Goal: Task Accomplishment & Management: Complete application form

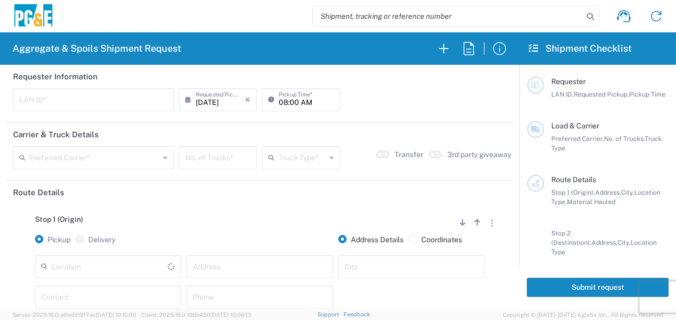
click at [74, 105] on input "text" at bounding box center [93, 99] width 148 height 18
type input "J4AB"
click at [279, 104] on input "08:00 AM" at bounding box center [306, 99] width 55 height 18
click at [293, 103] on input "05:00 AM" at bounding box center [306, 99] width 55 height 18
type input "05:30 AM"
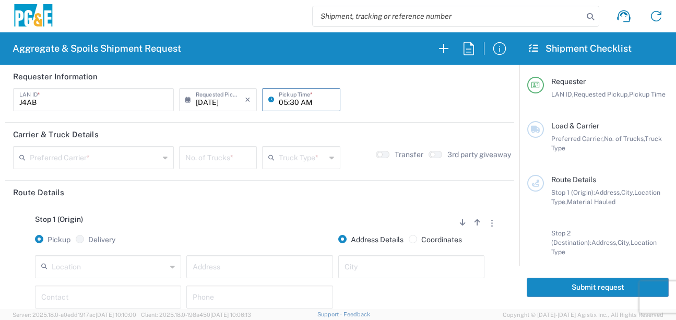
click at [139, 162] on input "text" at bounding box center [94, 157] width 129 height 18
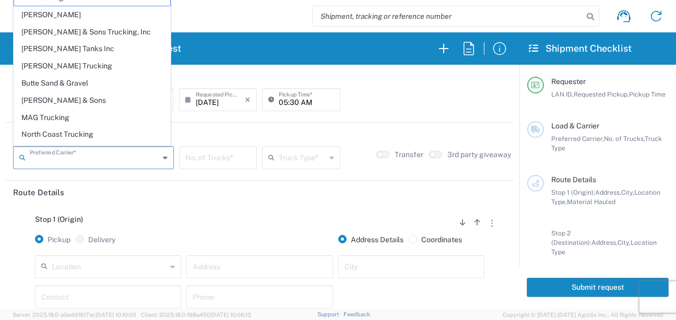
click at [74, 52] on span "[PERSON_NAME] Tanks Inc" at bounding box center [92, 49] width 156 height 16
type input "[PERSON_NAME] Tanks Inc"
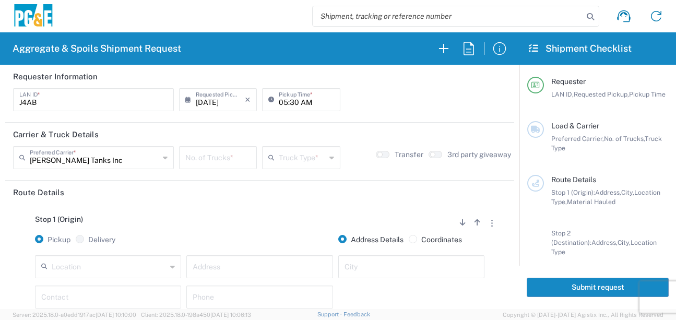
drag, startPoint x: 206, startPoint y: 160, endPoint x: 186, endPoint y: 166, distance: 21.3
click at [206, 160] on input "number" at bounding box center [217, 157] width 65 height 18
type input "5"
click at [289, 162] on input "text" at bounding box center [302, 157] width 46 height 18
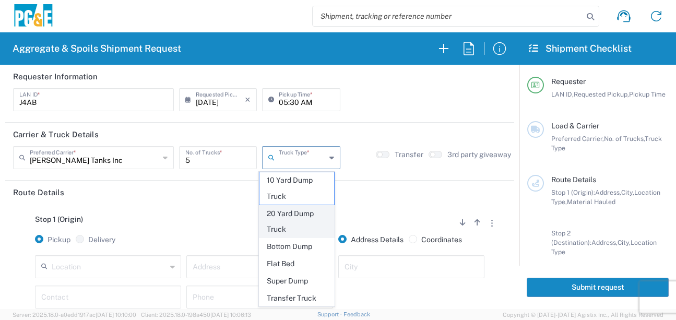
click at [289, 220] on span "20 Yard Dump Truck" at bounding box center [296, 222] width 75 height 32
type input "20 Yard Dump Truck"
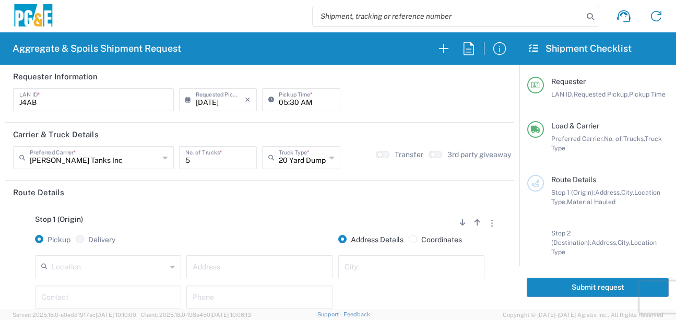
click at [277, 209] on div "Stop 1 (Origin) Add Stop Above Add Stop Below Remove Stop Pickup Delivery Addre…" at bounding box center [259, 286] width 493 height 164
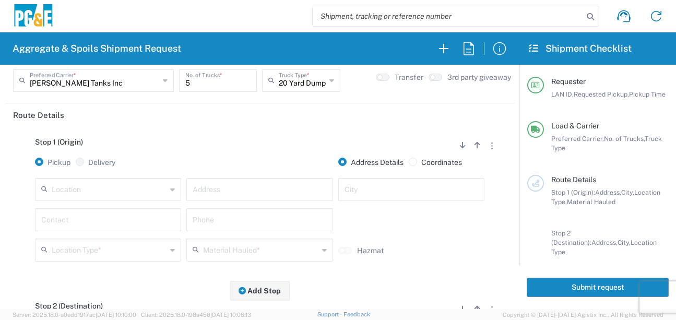
scroll to position [104, 0]
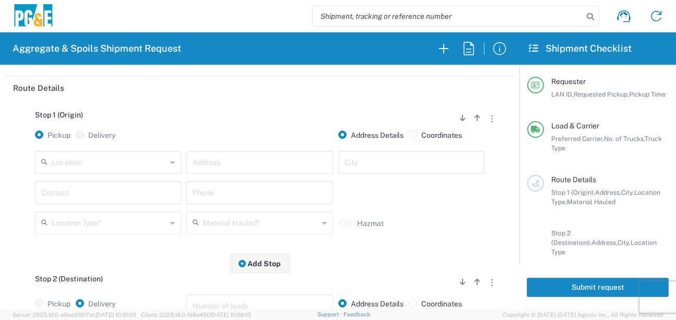
click at [117, 163] on input "text" at bounding box center [109, 161] width 115 height 18
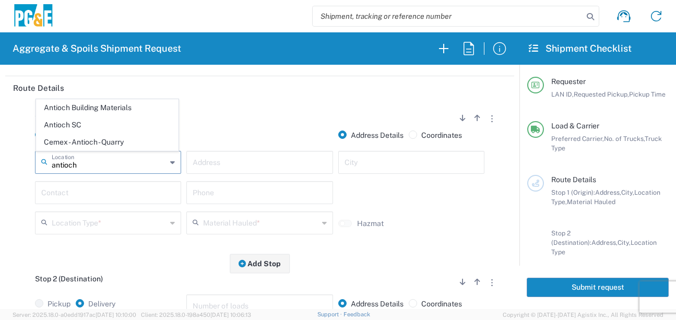
drag, startPoint x: 98, startPoint y: 129, endPoint x: 92, endPoint y: 179, distance: 49.9
click at [98, 129] on span "Antioch SC" at bounding box center [107, 125] width 141 height 16
type input "Antioch SC"
type input "[STREET_ADDRESS]"
type input "Antioch"
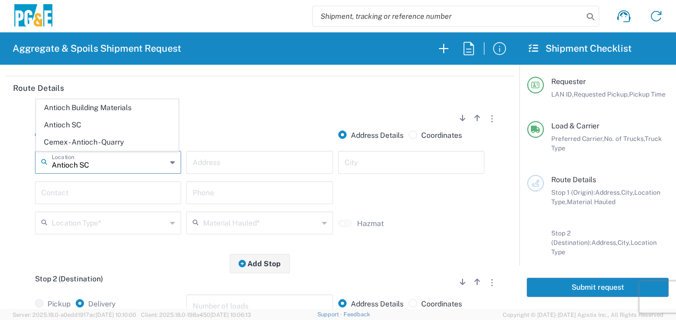
type input "Business No Loading Dock"
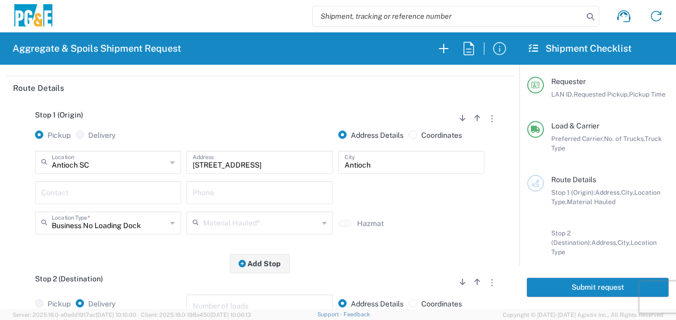
click at [91, 192] on input "text" at bounding box center [108, 192] width 134 height 18
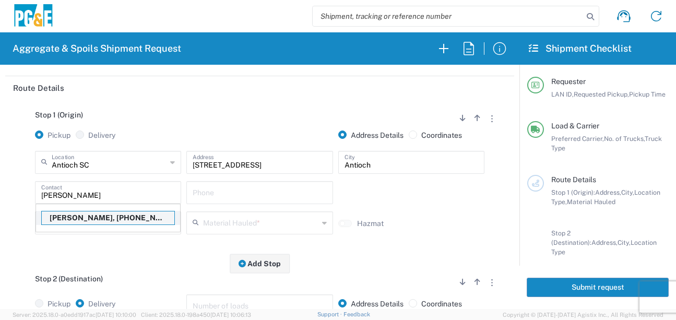
click at [77, 222] on p "[PERSON_NAME], [PHONE_NUMBER]" at bounding box center [108, 217] width 133 height 13
type input "[PERSON_NAME]"
type input "[PHONE_NUMBER]"
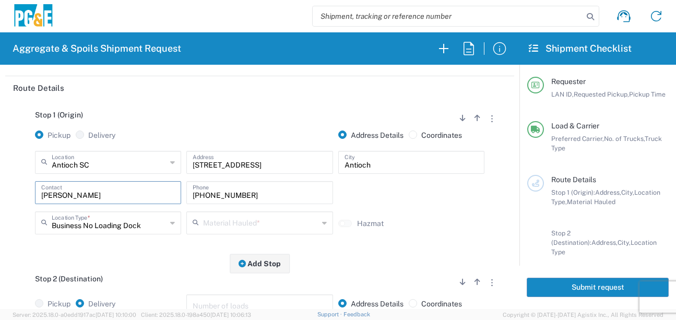
click at [203, 224] on input "text" at bounding box center [260, 222] width 115 height 18
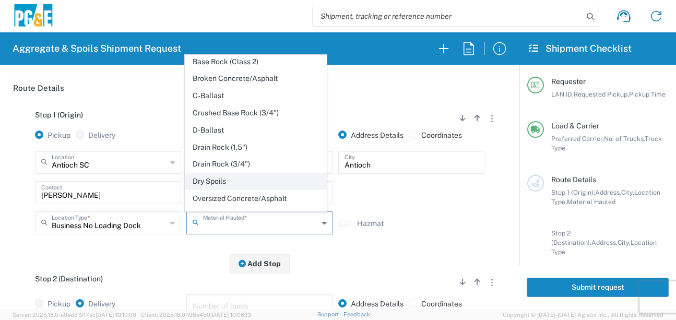
click at [213, 189] on span "Dry Spoils" at bounding box center [255, 181] width 141 height 16
type input "Dry Spoils"
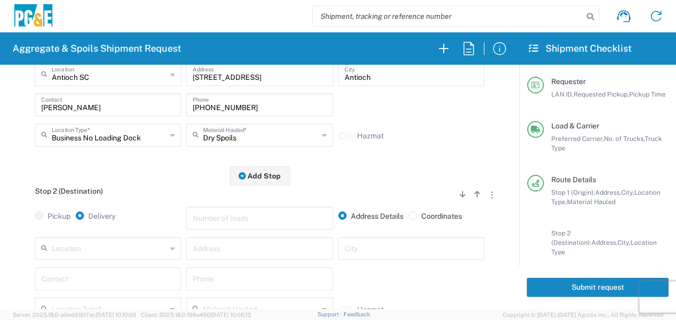
scroll to position [209, 0]
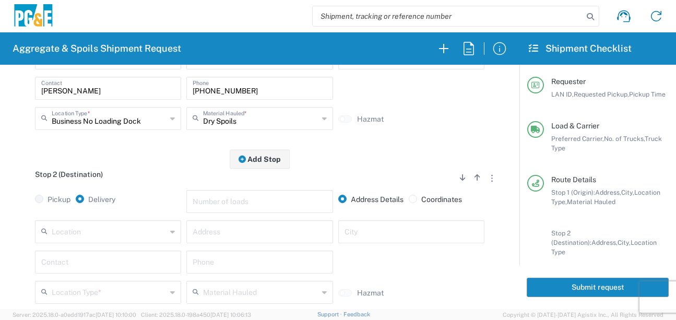
click at [131, 235] on input "text" at bounding box center [109, 231] width 115 height 18
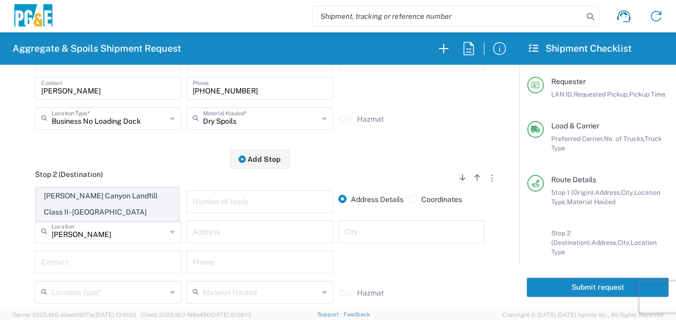
click at [85, 201] on span "[PERSON_NAME] Canyon Landfill Class II - [GEOGRAPHIC_DATA]" at bounding box center [107, 204] width 141 height 32
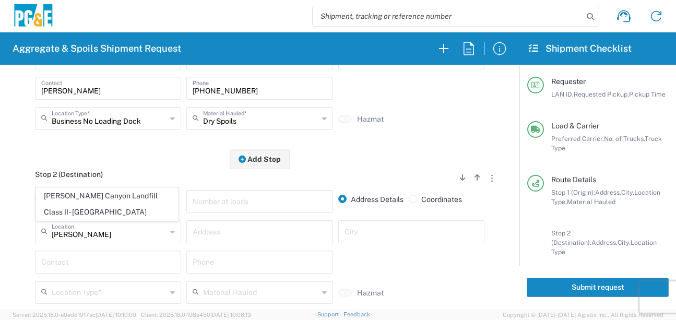
type input "[PERSON_NAME] Canyon Landfill Class II - [GEOGRAPHIC_DATA]"
type input "[STREET_ADDRESS][PERSON_NAME]"
type input "[GEOGRAPHIC_DATA]"
type input "Landfill"
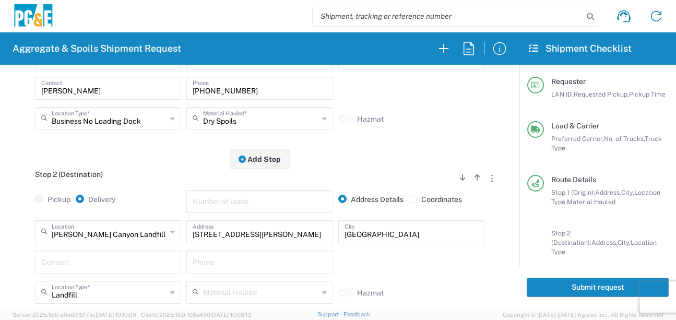
click at [84, 261] on input "text" at bounding box center [108, 261] width 134 height 18
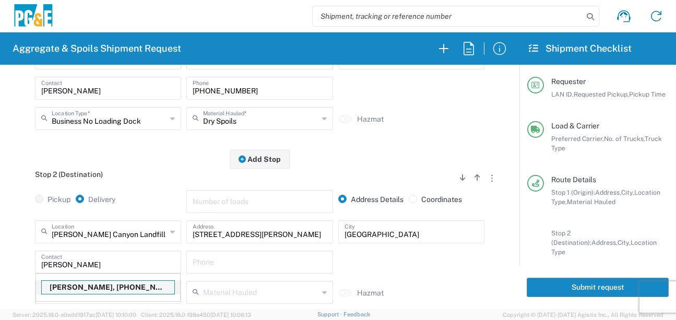
click at [104, 285] on p "[PERSON_NAME], [PHONE_NUMBER]" at bounding box center [108, 287] width 133 height 13
type input "[PERSON_NAME]"
type input "[PHONE_NUMBER]"
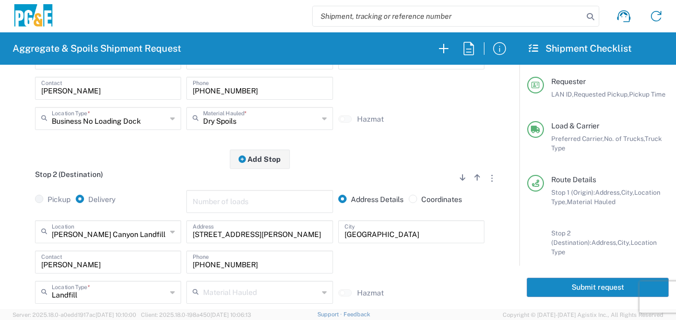
click at [21, 215] on div "Pickup Delivery Number of loads Address Details Coordinates" at bounding box center [259, 205] width 498 height 30
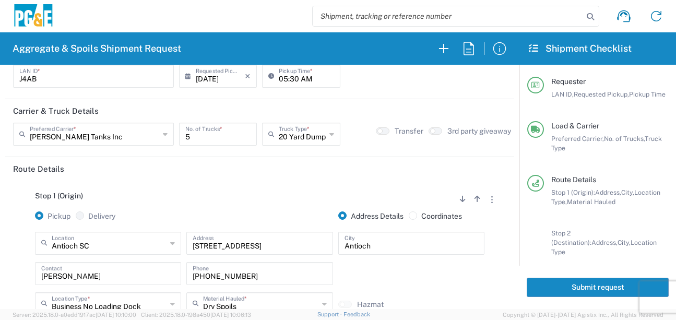
scroll to position [0, 0]
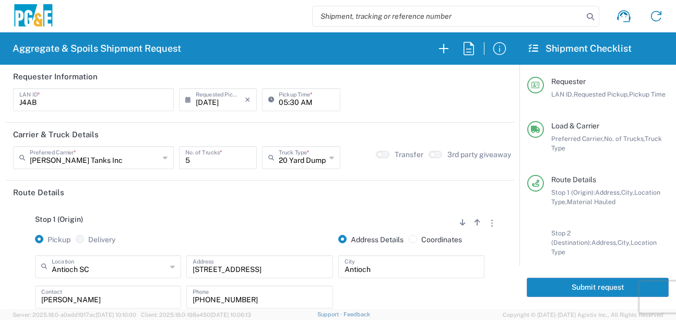
click at [578, 282] on button "Submit request" at bounding box center [598, 287] width 142 height 19
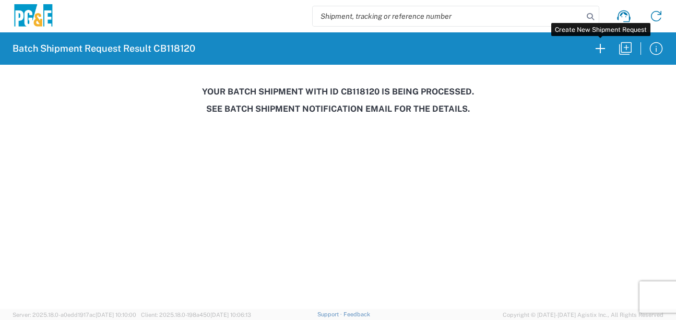
drag, startPoint x: 604, startPoint y: 51, endPoint x: 121, endPoint y: 104, distance: 486.2
click at [604, 51] on icon "button" at bounding box center [600, 48] width 17 height 17
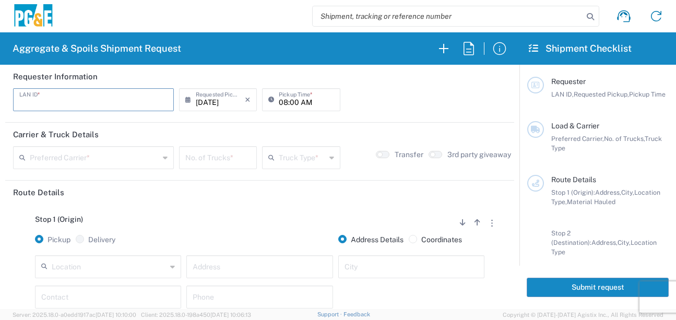
click at [80, 101] on input "text" at bounding box center [93, 99] width 148 height 18
type input "LXRJ"
click at [281, 105] on input "08:00 AM" at bounding box center [306, 99] width 55 height 18
type input "06:00 AM"
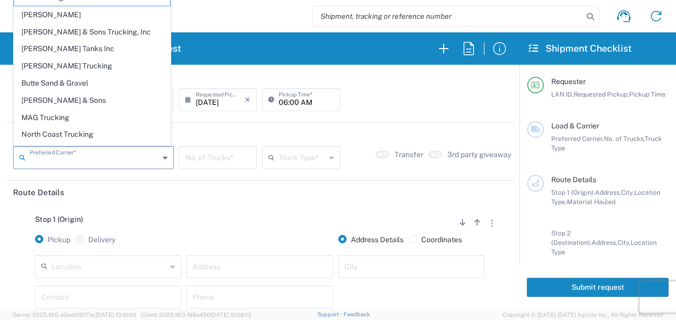
click at [86, 157] on input "text" at bounding box center [94, 157] width 129 height 18
drag, startPoint x: 29, startPoint y: 63, endPoint x: 54, endPoint y: 80, distance: 30.4
click at [30, 63] on span "[PERSON_NAME] Trucking" at bounding box center [92, 66] width 156 height 16
type input "[PERSON_NAME] Trucking"
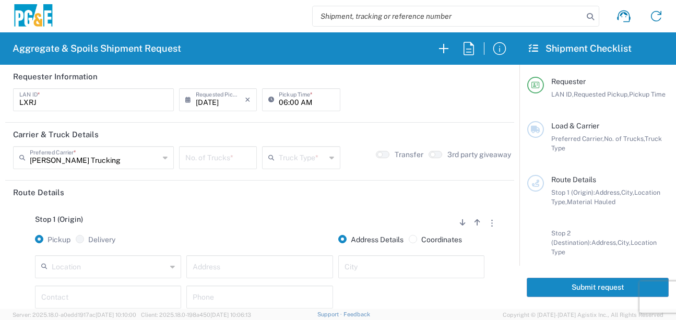
click at [232, 165] on input "number" at bounding box center [217, 157] width 65 height 18
type input "6"
click at [284, 152] on input "text" at bounding box center [302, 157] width 46 height 18
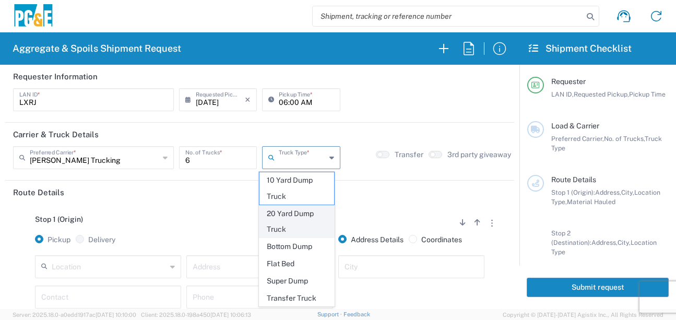
click at [287, 220] on span "20 Yard Dump Truck" at bounding box center [296, 222] width 75 height 32
type input "20 Yard Dump Truck"
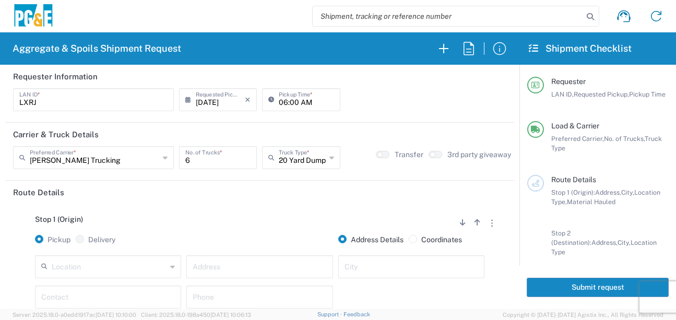
click at [230, 211] on div "Stop 1 (Origin) Add Stop Above Add Stop Below Remove Stop Pickup Delivery Addre…" at bounding box center [259, 286] width 493 height 164
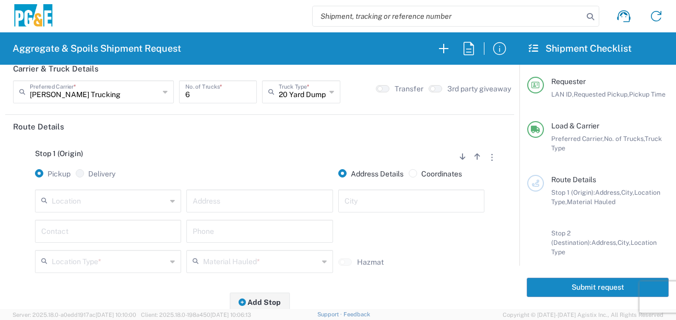
scroll to position [104, 0]
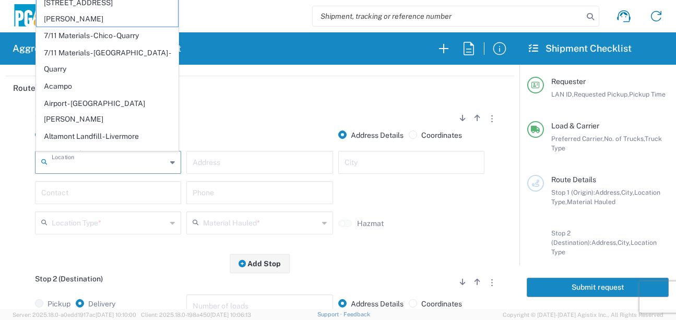
click at [133, 159] on input "text" at bounding box center [109, 161] width 115 height 18
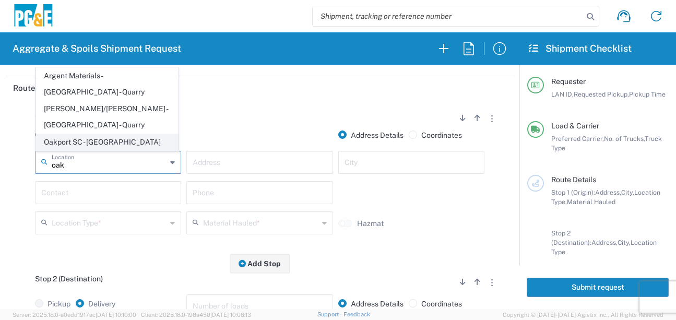
click at [115, 141] on span "Oakport SC - [GEOGRAPHIC_DATA]" at bounding box center [107, 142] width 141 height 16
type input "Oakport SC - [GEOGRAPHIC_DATA]"
type input "[STREET_ADDRESS]"
type input "[GEOGRAPHIC_DATA]"
type input "Business No Loading Dock"
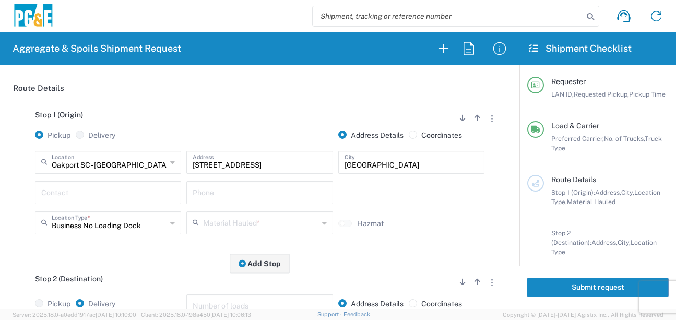
click at [100, 202] on div "Contact" at bounding box center [108, 192] width 146 height 23
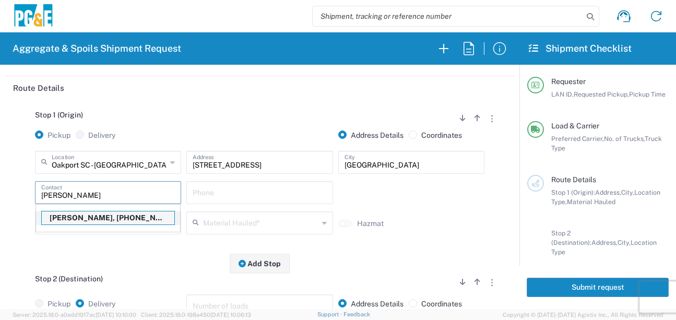
click at [100, 218] on p "[PERSON_NAME], [PHONE_NUMBER]" at bounding box center [108, 217] width 133 height 13
type input "[PERSON_NAME]"
type input "[PHONE_NUMBER]"
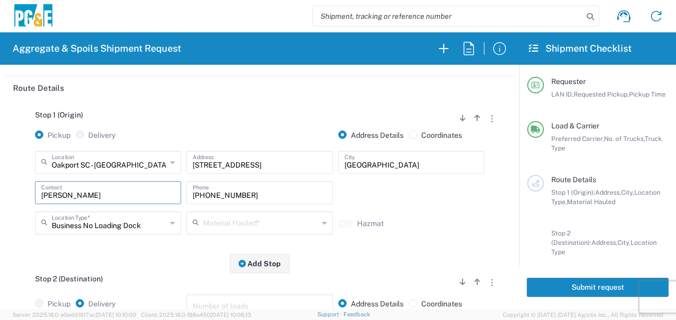
click at [229, 225] on input "text" at bounding box center [260, 222] width 115 height 18
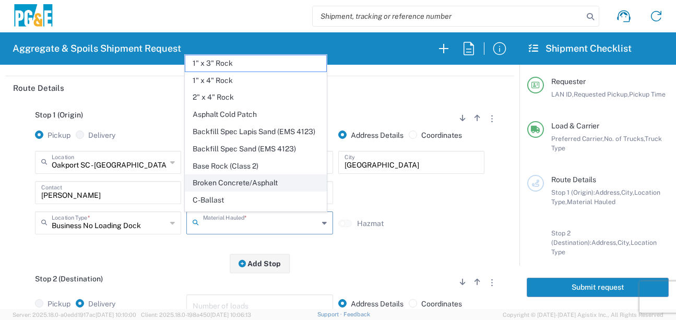
scroll to position [157, 0]
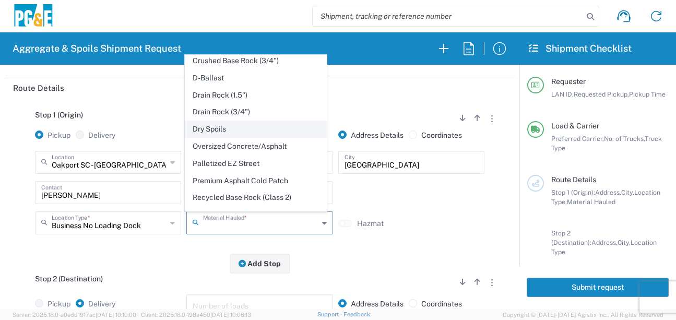
click at [218, 137] on span "Dry Spoils" at bounding box center [255, 129] width 141 height 16
type input "Dry Spoils"
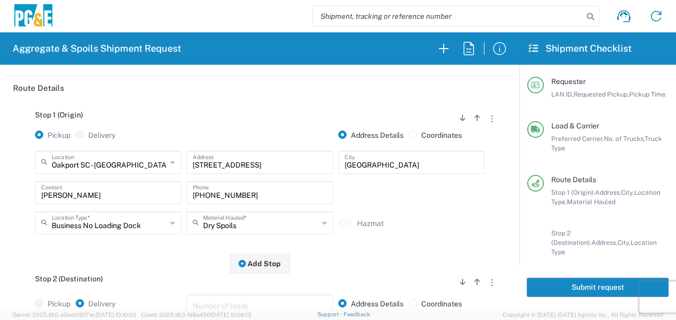
click at [180, 249] on div "Stop 1 (Origin) Add Stop Above Add Stop Below Remove Stop Pickup Delivery Addre…" at bounding box center [259, 182] width 493 height 164
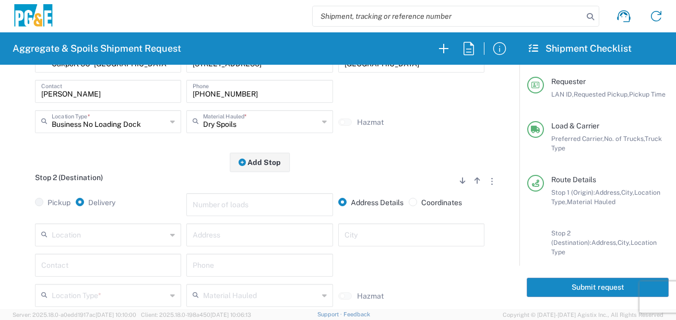
scroll to position [209, 0]
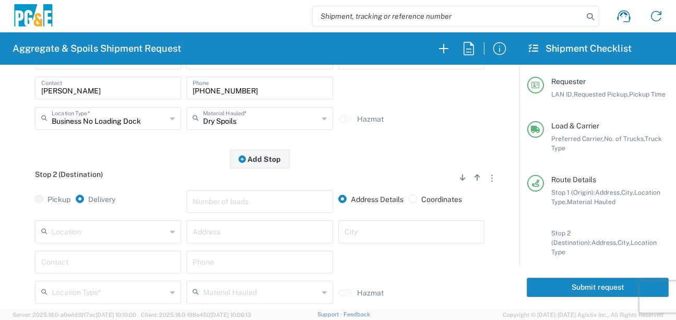
click at [149, 243] on div "Location" at bounding box center [108, 231] width 146 height 23
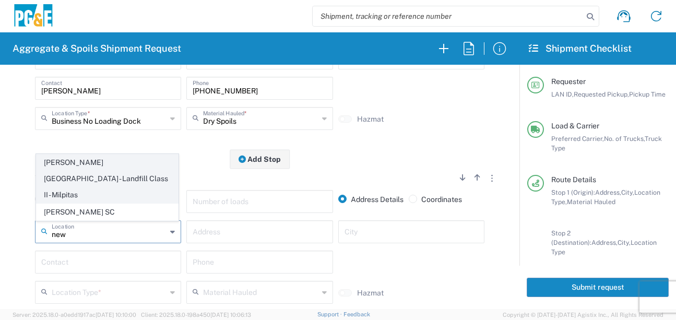
click at [133, 180] on span "[PERSON_NAME][GEOGRAPHIC_DATA] - Landfill Class II - Milpitas" at bounding box center [107, 178] width 141 height 48
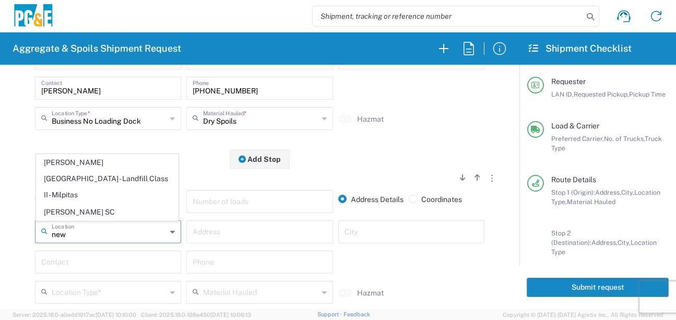
type input "[PERSON_NAME][GEOGRAPHIC_DATA] - Landfill Class II - Milpitas"
type input "[STREET_ADDRESS][PERSON_NAME]"
type input "Milpitas"
type input "Landfill"
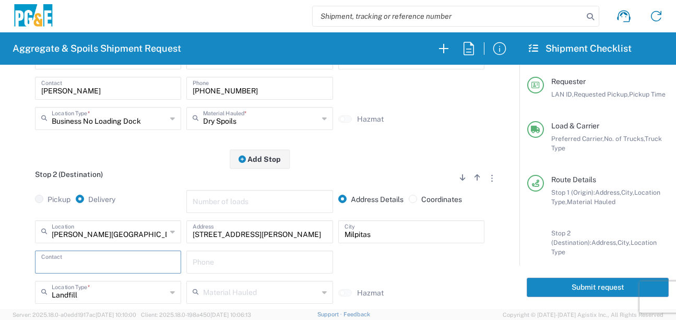
click at [105, 265] on input "text" at bounding box center [108, 261] width 134 height 18
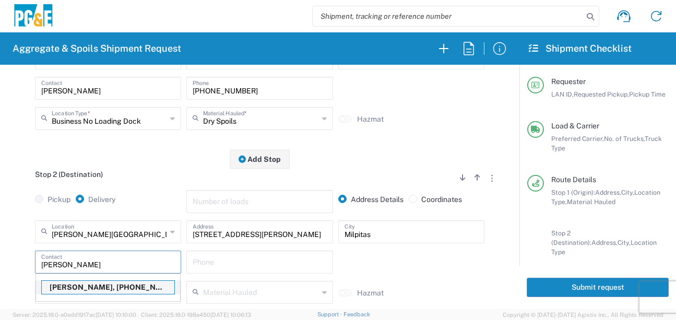
click at [98, 289] on p "[PERSON_NAME], [PHONE_NUMBER]" at bounding box center [108, 287] width 133 height 13
type input "[PERSON_NAME]"
type input "[PHONE_NUMBER]"
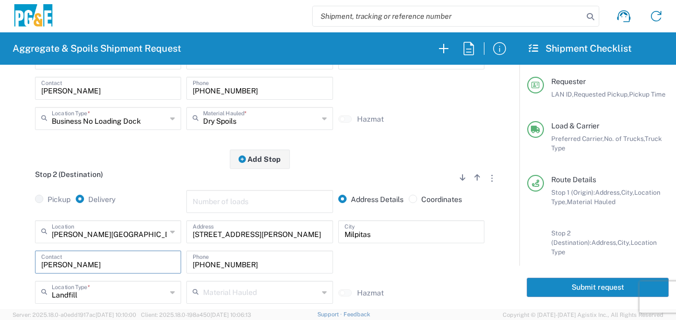
click at [34, 260] on div "[PERSON_NAME] Contact" at bounding box center [107, 266] width 151 height 30
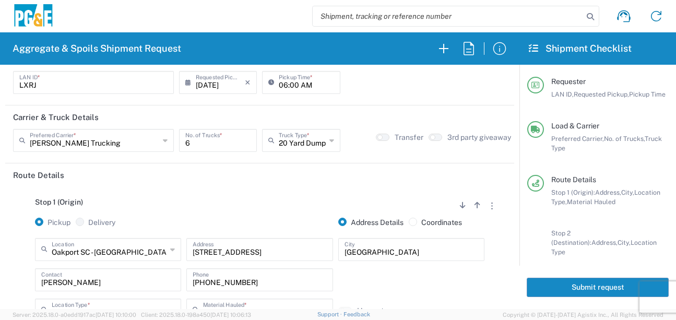
scroll to position [0, 0]
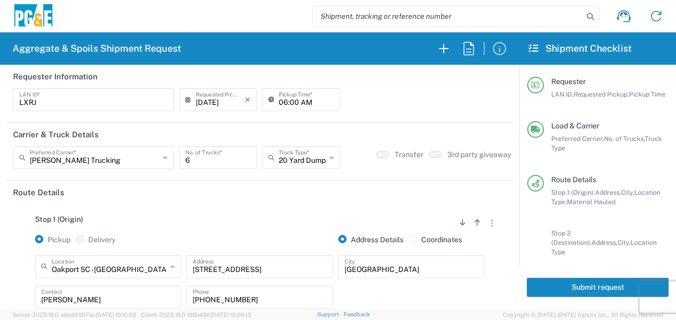
drag, startPoint x: 585, startPoint y: 288, endPoint x: 619, endPoint y: 287, distance: 34.5
click at [585, 287] on button "Submit request" at bounding box center [598, 287] width 142 height 19
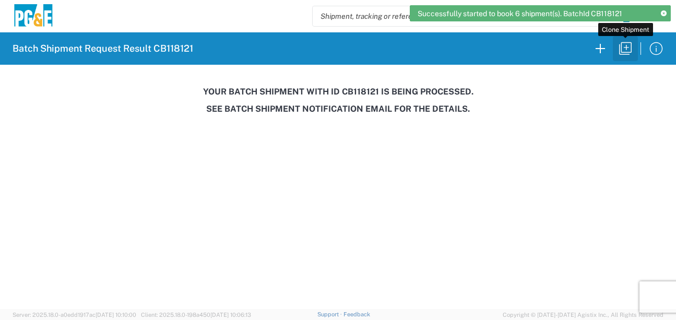
click at [630, 44] on icon "button" at bounding box center [625, 48] width 17 height 17
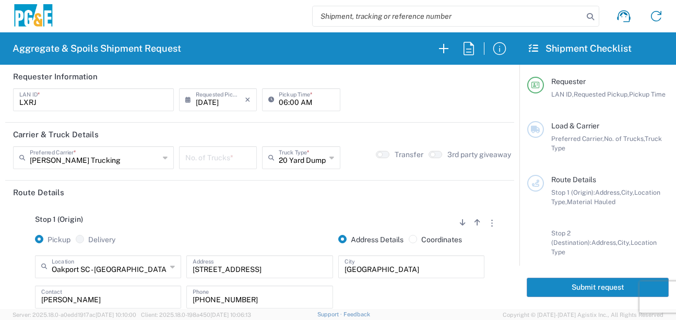
click at [287, 100] on input "06:00 AM" at bounding box center [306, 99] width 55 height 18
click at [290, 104] on input "06:00 AM" at bounding box center [306, 99] width 55 height 18
type input "06:30 AM"
click at [212, 159] on input "number" at bounding box center [217, 157] width 65 height 18
type input "6"
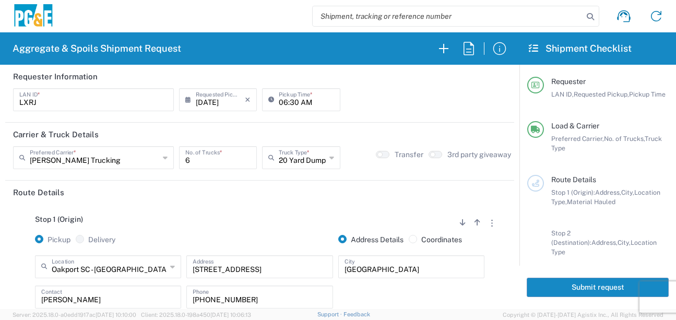
click at [195, 199] on header "Route Details" at bounding box center [259, 192] width 509 height 23
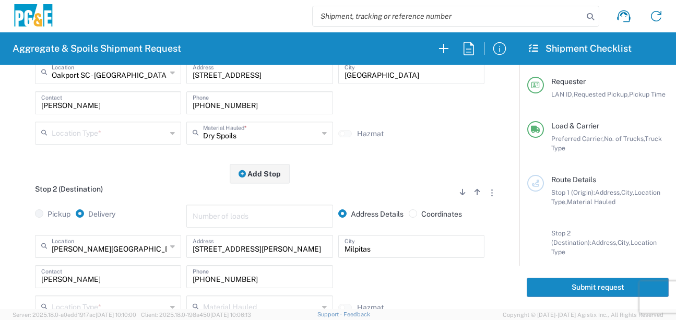
scroll to position [209, 0]
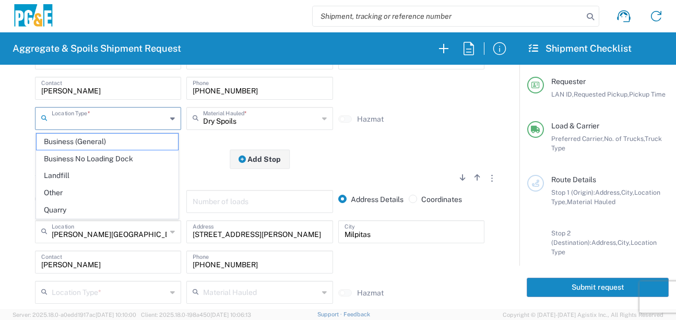
click at [94, 119] on input "text" at bounding box center [109, 118] width 115 height 18
click at [79, 163] on span "Business No Loading Dock" at bounding box center [107, 159] width 141 height 16
type input "Business No Loading Dock"
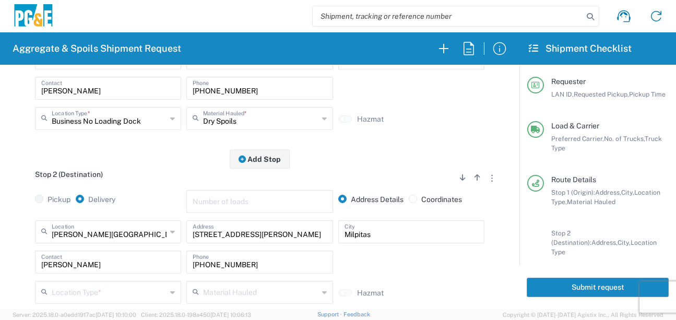
click at [147, 175] on div "Stop 2 (Destination) Add Stop Above Add Stop Below Remove Stop" at bounding box center [259, 180] width 493 height 20
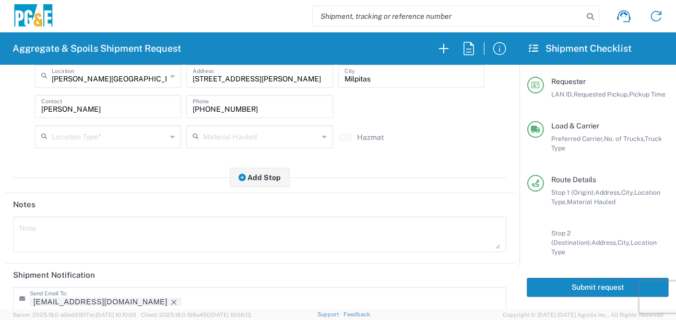
scroll to position [365, 0]
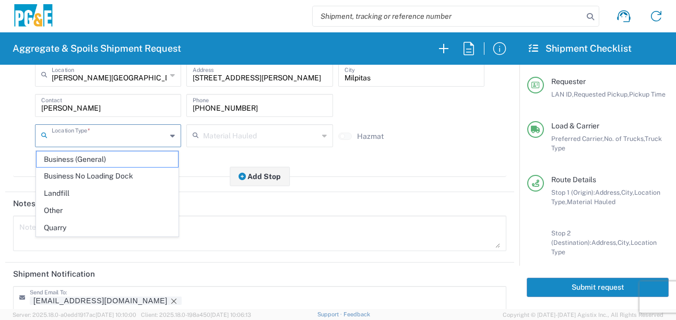
click at [99, 137] on input "text" at bounding box center [109, 135] width 115 height 18
click at [80, 192] on span "Landfill" at bounding box center [107, 193] width 141 height 16
type input "Landfill"
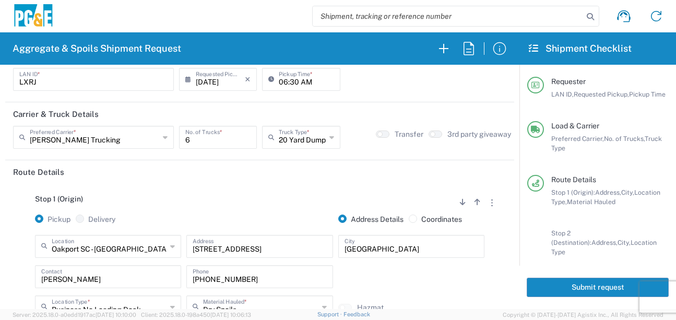
scroll to position [0, 0]
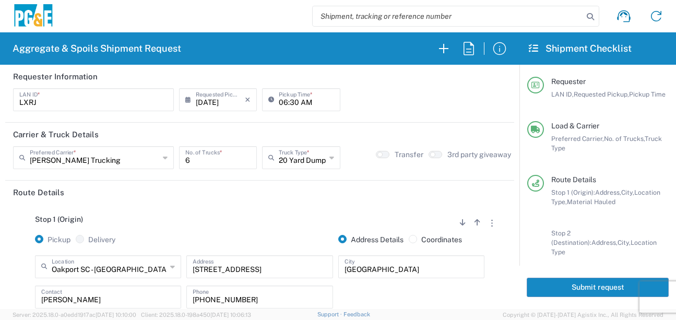
click at [570, 289] on button "Submit request" at bounding box center [598, 287] width 142 height 19
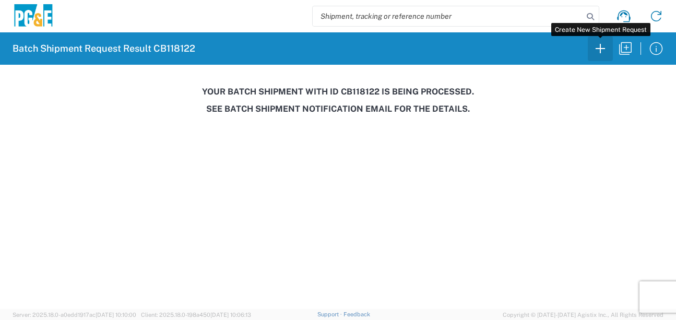
click at [600, 46] on icon "button" at bounding box center [600, 48] width 17 height 17
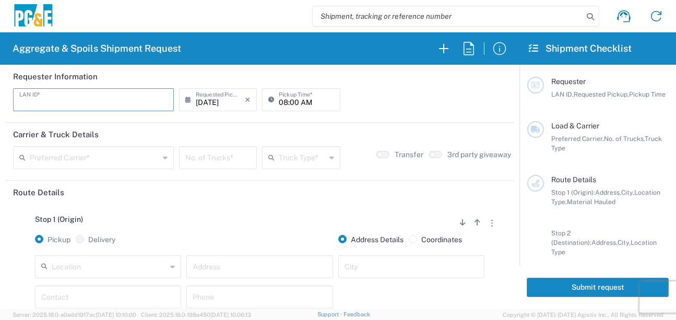
click at [146, 103] on input "text" at bounding box center [93, 99] width 148 height 18
type input "CMA5"
click at [280, 104] on input "08:00 AM" at bounding box center [306, 99] width 55 height 18
type input "07:00 AM"
click at [56, 160] on input "text" at bounding box center [94, 157] width 129 height 18
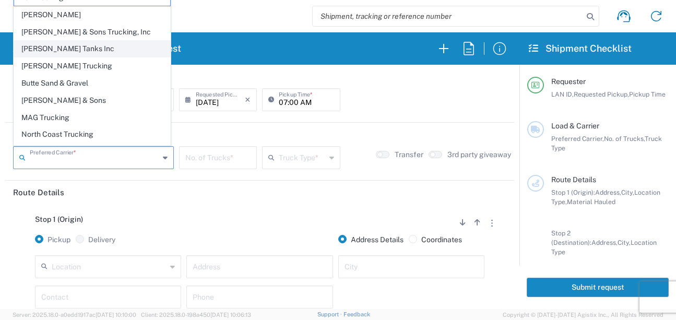
click at [50, 51] on span "[PERSON_NAME] Tanks Inc" at bounding box center [92, 49] width 156 height 16
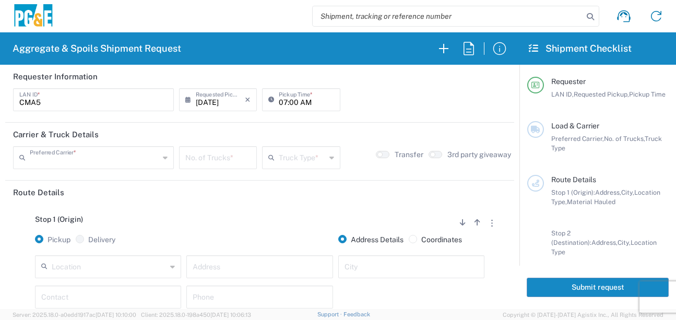
type input "[PERSON_NAME] Tanks Inc"
click at [216, 160] on input "number" at bounding box center [217, 157] width 65 height 18
type input "3"
click at [317, 154] on input "text" at bounding box center [302, 157] width 46 height 18
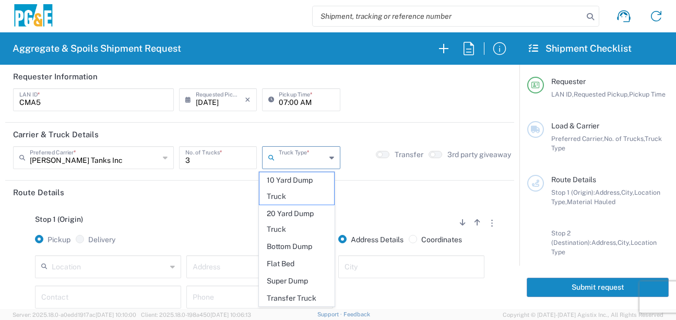
click at [286, 224] on span "20 Yard Dump Truck" at bounding box center [296, 222] width 75 height 32
type input "20 Yard Dump Truck"
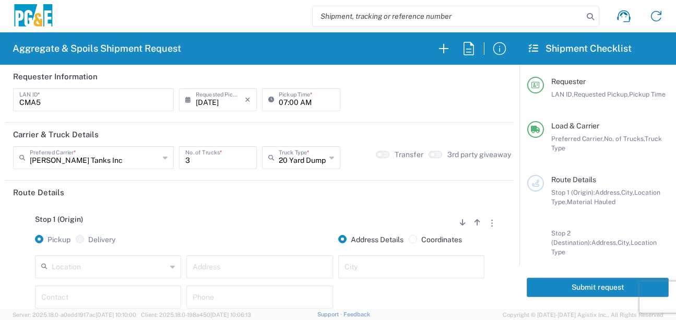
click at [350, 211] on div "Stop 1 (Origin) Add Stop Above Add Stop Below Remove Stop Pickup Delivery Addre…" at bounding box center [259, 286] width 493 height 164
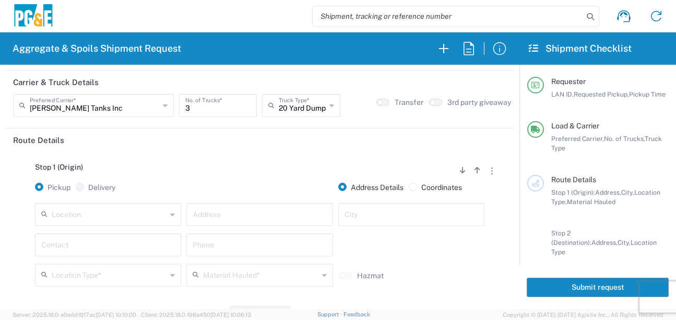
click at [89, 222] on input "text" at bounding box center [109, 214] width 115 height 18
click at [99, 189] on span "Hayward SC" at bounding box center [107, 194] width 141 height 16
type input "Hayward SC"
type input "24300 Clawiter Rd"
type input "Hayward"
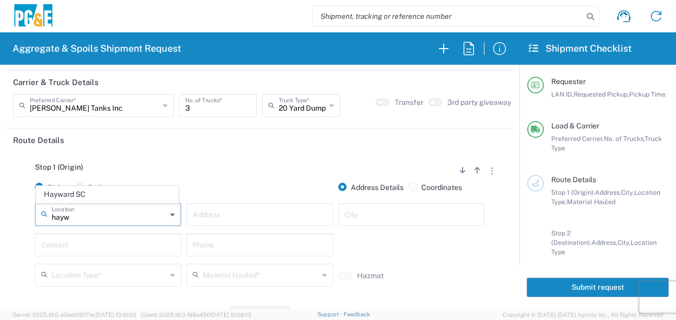
type input "Business No Loading Dock"
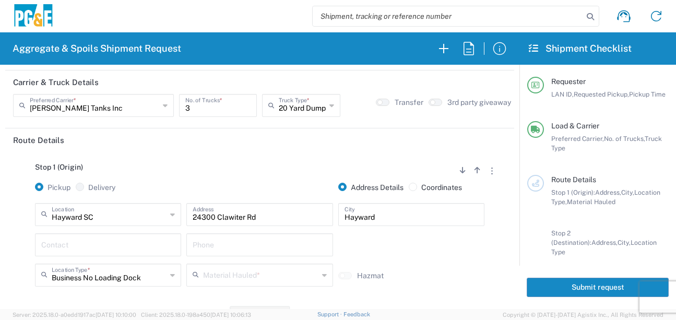
click at [91, 248] on input "text" at bounding box center [108, 244] width 134 height 18
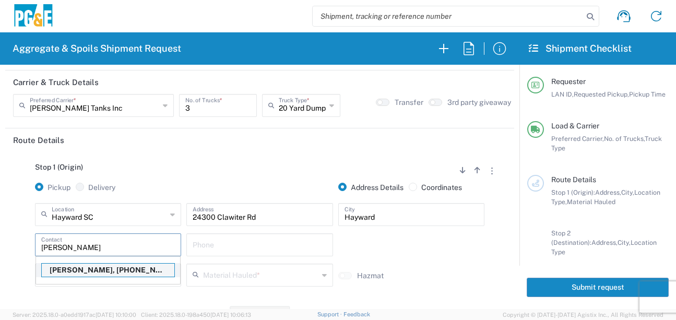
click at [84, 272] on p "[PERSON_NAME], [PHONE_NUMBER]" at bounding box center [108, 270] width 133 height 13
type input "[PERSON_NAME]"
type input "[PHONE_NUMBER]"
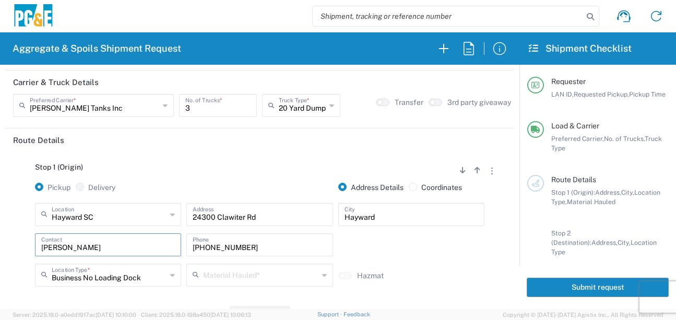
click at [205, 279] on input "text" at bounding box center [260, 274] width 115 height 18
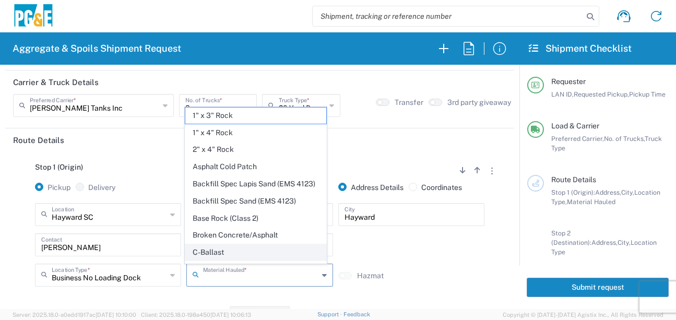
scroll to position [157, 0]
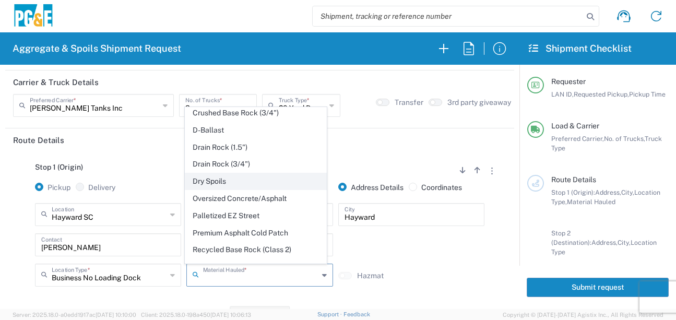
click at [215, 189] on span "Dry Spoils" at bounding box center [255, 181] width 141 height 16
type input "Dry Spoils"
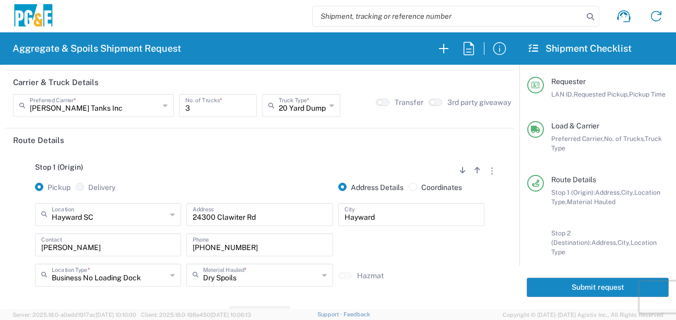
click at [158, 291] on div "Business No Loading Dock Location Type * Business No Loading Dock Business (Gen…" at bounding box center [107, 279] width 151 height 30
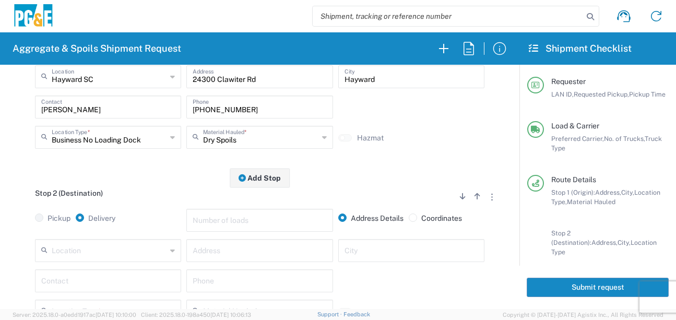
scroll to position [209, 0]
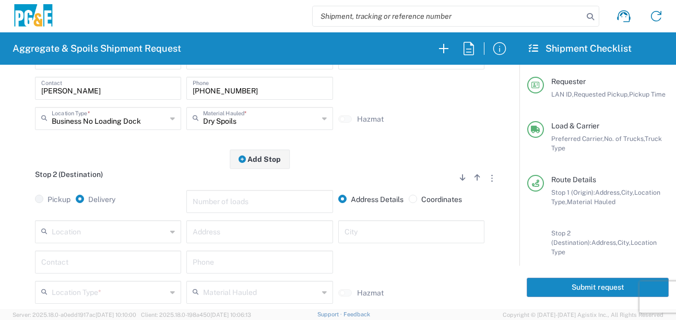
click at [118, 229] on input "text" at bounding box center [109, 231] width 115 height 18
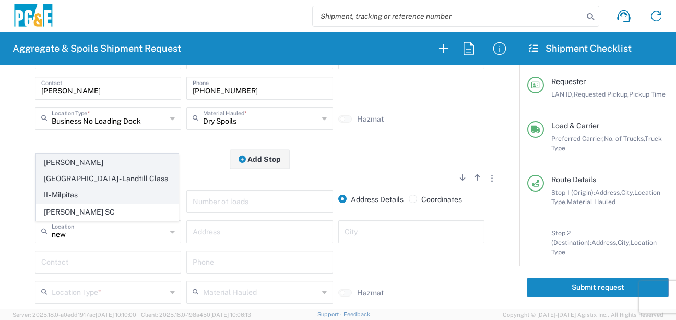
click at [105, 187] on span "[PERSON_NAME][GEOGRAPHIC_DATA] - Landfill Class II - Milpitas" at bounding box center [107, 178] width 141 height 48
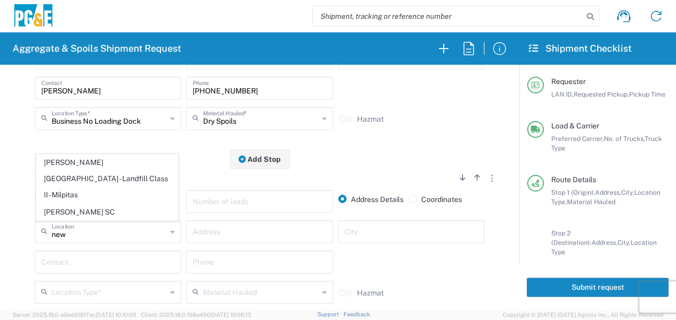
type input "[PERSON_NAME][GEOGRAPHIC_DATA] - Landfill Class II - Milpitas"
type input "[STREET_ADDRESS][PERSON_NAME]"
type input "Milpitas"
type input "Landfill"
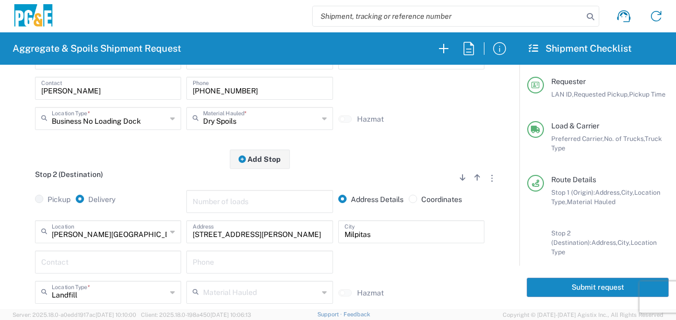
click at [82, 263] on input "text" at bounding box center [108, 261] width 134 height 18
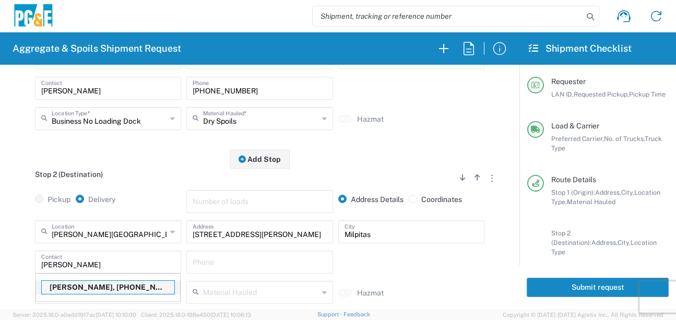
click at [90, 289] on p "[PERSON_NAME], [PHONE_NUMBER]" at bounding box center [108, 287] width 133 height 13
type input "[PERSON_NAME]"
type input "[PHONE_NUMBER]"
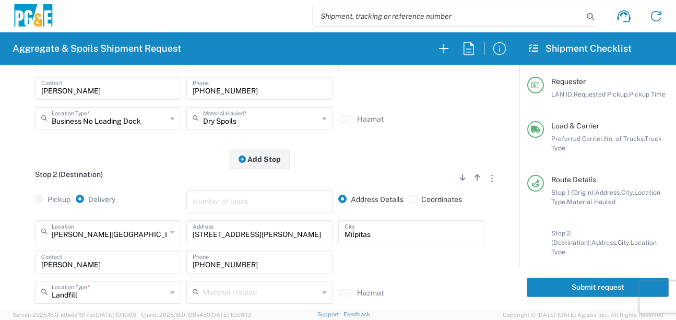
click at [15, 260] on div "[PERSON_NAME][GEOGRAPHIC_DATA] - Landfill Class II - [GEOGRAPHIC_DATA] Location…" at bounding box center [259, 265] width 493 height 91
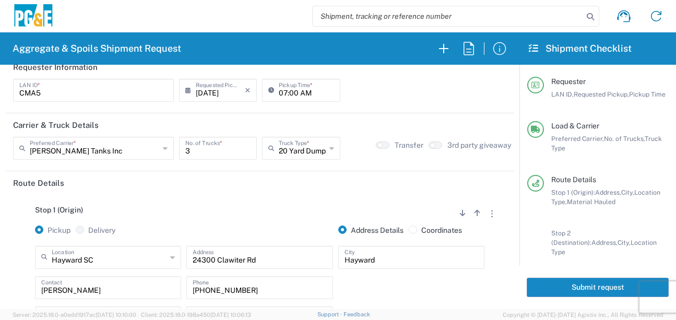
scroll to position [0, 0]
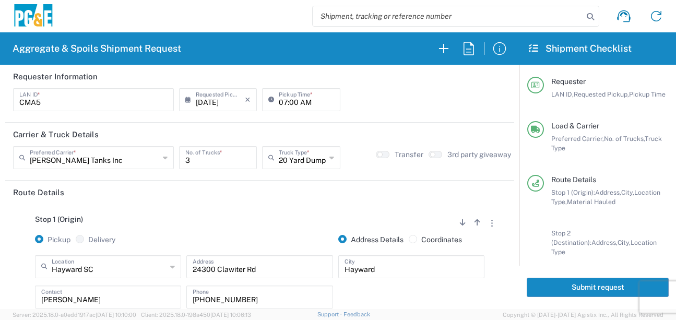
click at [557, 288] on button "Submit request" at bounding box center [598, 287] width 142 height 19
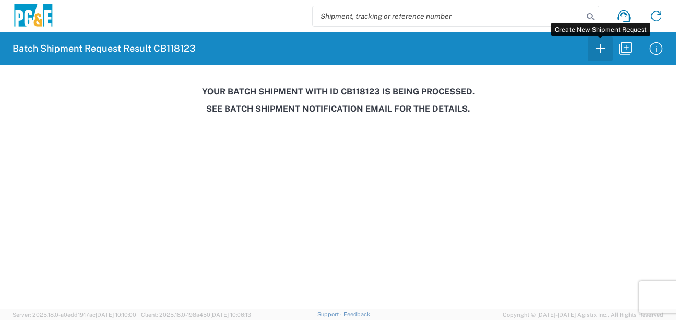
click at [602, 53] on icon "button" at bounding box center [600, 48] width 17 height 17
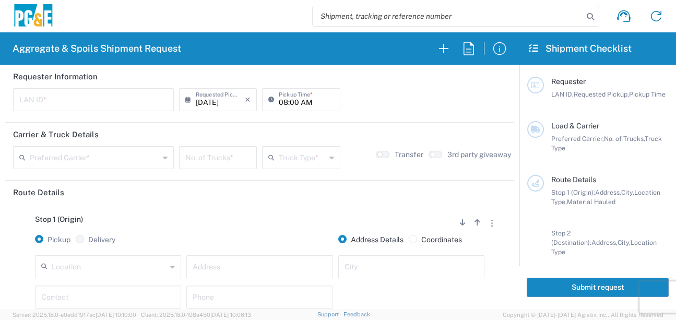
click at [63, 100] on input "text" at bounding box center [93, 99] width 148 height 18
type input "D4A6"
click at [282, 102] on input "08:00 AM" at bounding box center [306, 99] width 55 height 18
type input "06:00 AM"
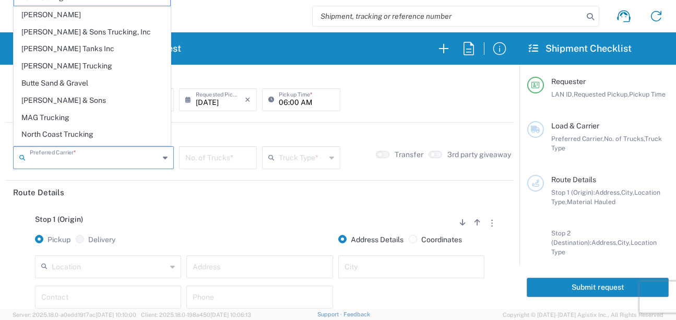
click at [141, 155] on input "text" at bounding box center [94, 157] width 129 height 18
click at [50, 60] on span "[PERSON_NAME] Trucking" at bounding box center [92, 66] width 156 height 16
type input "[PERSON_NAME] Trucking"
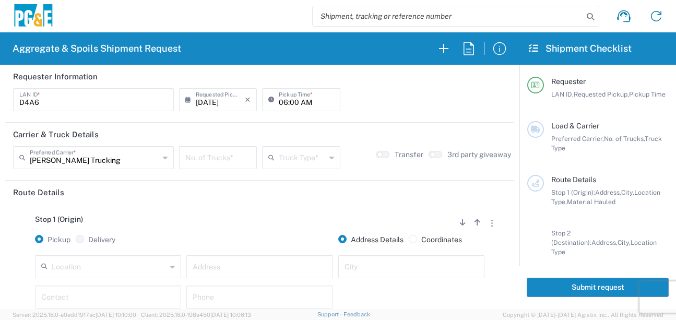
click at [214, 157] on input "number" at bounding box center [217, 157] width 65 height 18
type input "6"
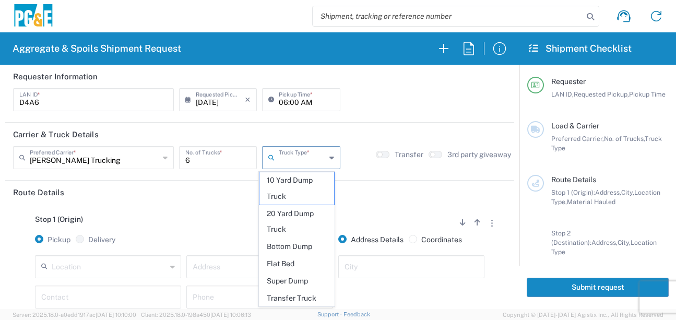
click at [296, 161] on input "text" at bounding box center [302, 157] width 46 height 18
click at [299, 277] on span "Super Dump" at bounding box center [296, 281] width 75 height 16
type input "Super Dump"
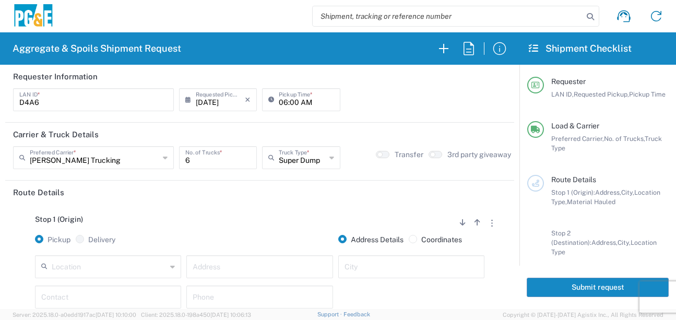
click at [276, 221] on div "Stop 1 (Origin) Add Stop Above Add Stop Below Remove Stop" at bounding box center [259, 225] width 493 height 20
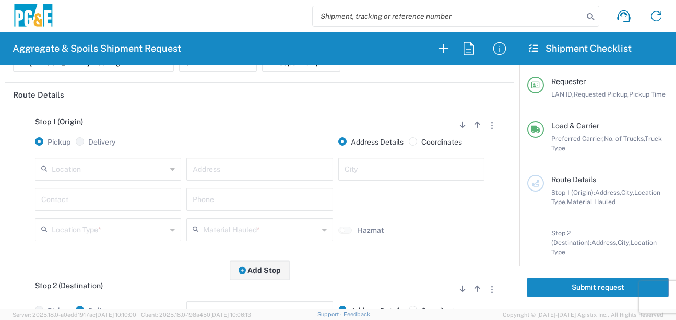
scroll to position [104, 0]
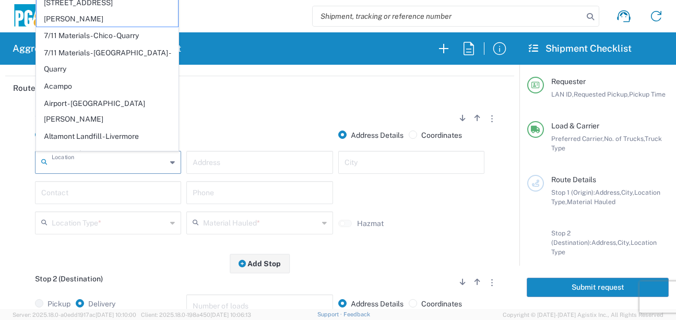
click at [115, 164] on input "text" at bounding box center [109, 161] width 115 height 18
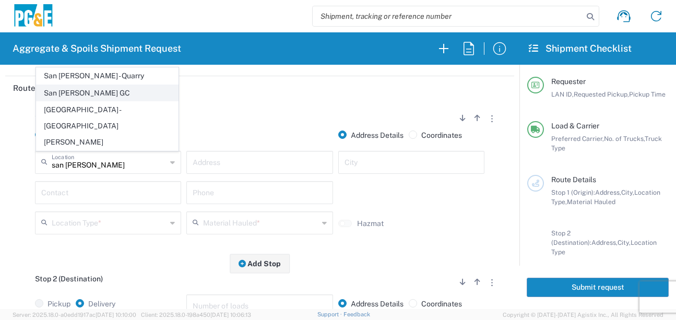
click at [92, 101] on span "San [PERSON_NAME] GC" at bounding box center [107, 93] width 141 height 16
type input "San [PERSON_NAME] GC"
type input "[STREET_ADDRESS]"
type input "[GEOGRAPHIC_DATA][PERSON_NAME]"
type input "Business No Loading Dock"
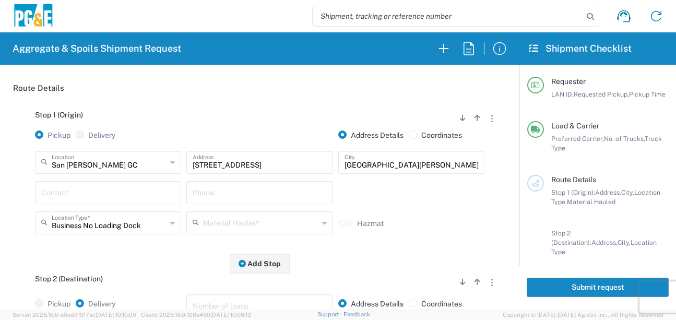
click at [87, 190] on input "text" at bounding box center [108, 192] width 134 height 18
type input "[PERSON_NAME]"
click at [203, 192] on input "text" at bounding box center [260, 192] width 134 height 18
type input "[PHONE_NUMBER]"
click at [234, 221] on input "text" at bounding box center [260, 222] width 115 height 18
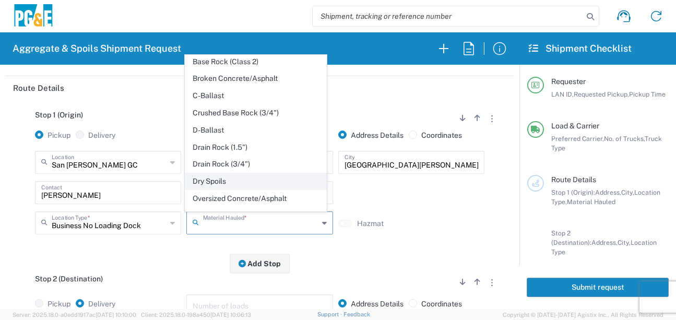
click at [223, 189] on span "Dry Spoils" at bounding box center [255, 181] width 141 height 16
type input "Dry Spoils"
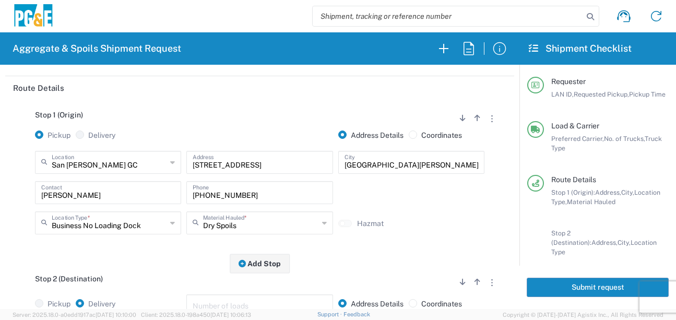
click at [162, 259] on div "Stop 1 (Origin) Add Stop Above Add Stop Below Remove Stop Pickup Delivery Addre…" at bounding box center [259, 182] width 493 height 164
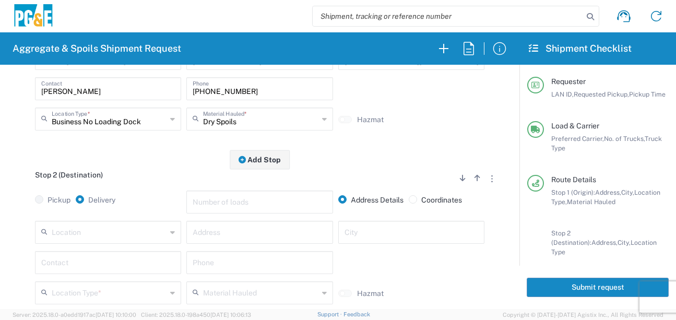
scroll to position [261, 0]
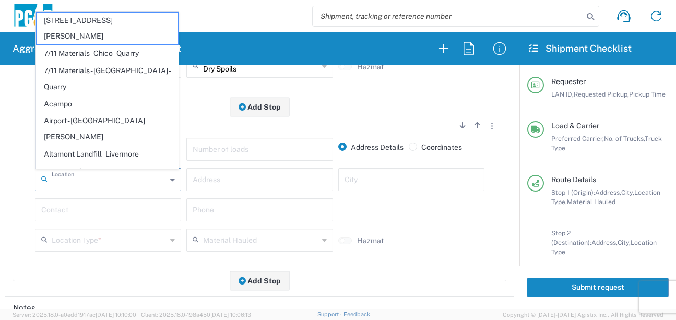
click at [91, 181] on input "text" at bounding box center [109, 179] width 115 height 18
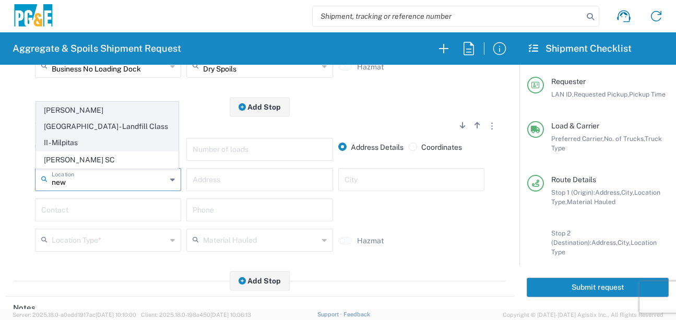
click at [97, 130] on span "[PERSON_NAME][GEOGRAPHIC_DATA] - Landfill Class II - Milpitas" at bounding box center [107, 126] width 141 height 48
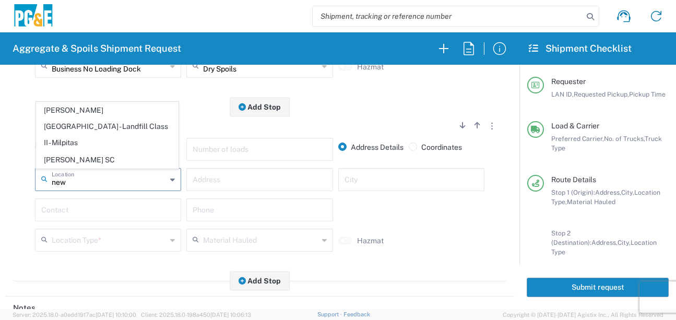
type input "[PERSON_NAME][GEOGRAPHIC_DATA] - Landfill Class II - Milpitas"
type input "[STREET_ADDRESS][PERSON_NAME]"
type input "Milpitas"
type input "Landfill"
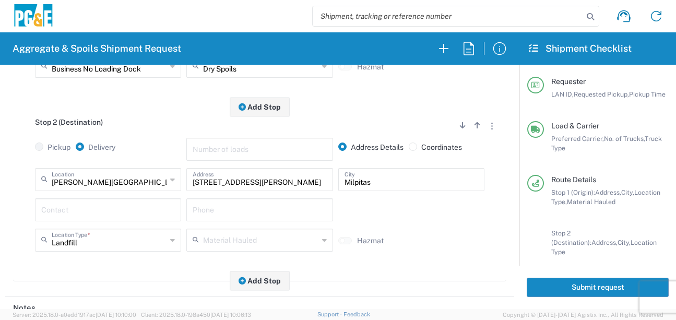
click at [97, 212] on input "text" at bounding box center [108, 209] width 134 height 18
type input "[PERSON_NAME]"
click at [233, 212] on input "text" at bounding box center [260, 209] width 134 height 18
type input "[PHONE_NUMBER]"
click at [422, 233] on div "Material Hauled 1" x 3" Rock 1" x 4" Rock 2" x 4" Rock Asphalt Cold Patch Backf…" at bounding box center [335, 244] width 303 height 30
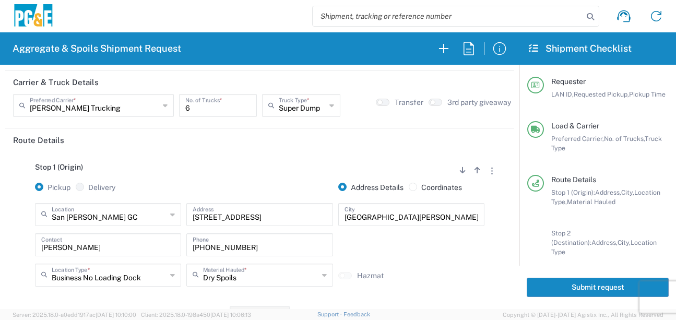
scroll to position [0, 0]
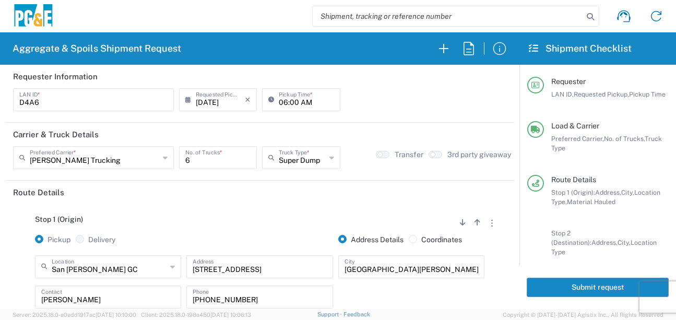
click at [547, 281] on button "Submit request" at bounding box center [598, 287] width 142 height 19
